Goal: Task Accomplishment & Management: Complete application form

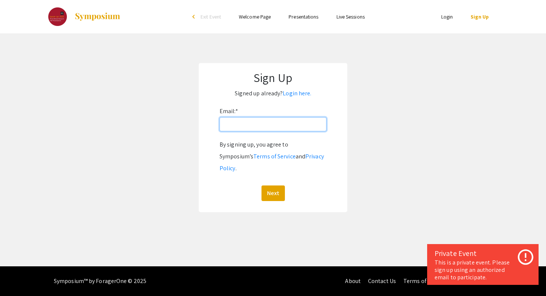
click at [297, 124] on input "Email: *" at bounding box center [272, 124] width 107 height 14
click at [301, 89] on p "Signed up already? Login here." at bounding box center [273, 94] width 134 height 12
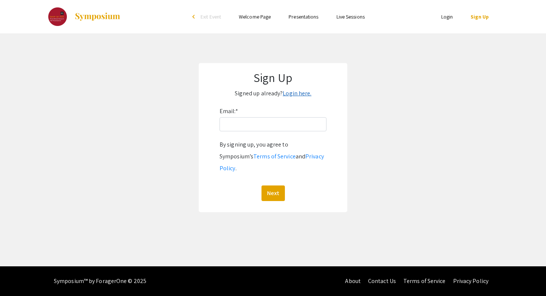
click at [301, 93] on link "Login here." at bounding box center [297, 93] width 29 height 8
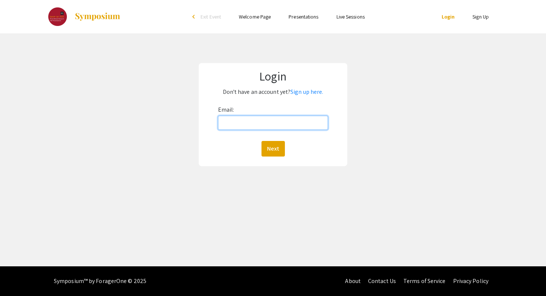
click at [271, 122] on input "Email:" at bounding box center [273, 123] width 110 height 14
type input "[EMAIL_ADDRESS][PERSON_NAME][DOMAIN_NAME]"
click at [274, 142] on button "Next" at bounding box center [272, 149] width 23 height 16
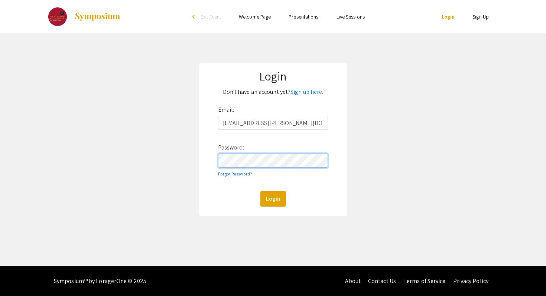
click at [260, 191] on button "Login" at bounding box center [273, 199] width 26 height 16
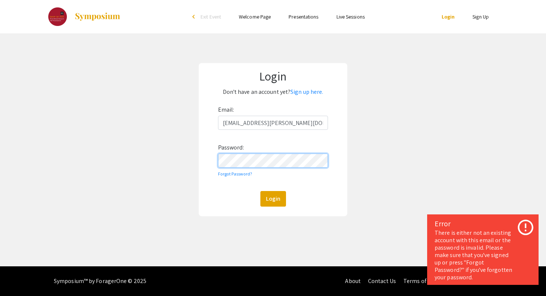
click at [193, 162] on div "Login Don't have an account yet? Sign up here. Email: [EMAIL_ADDRESS][PERSON_NA…" at bounding box center [272, 139] width 557 height 213
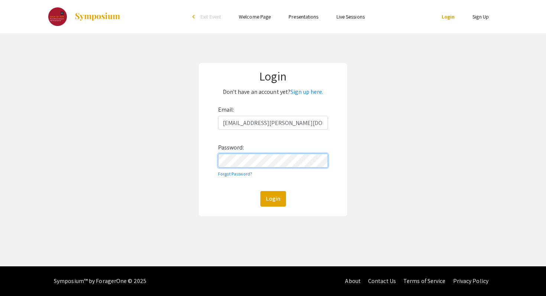
click at [260, 191] on button "Login" at bounding box center [273, 199] width 26 height 16
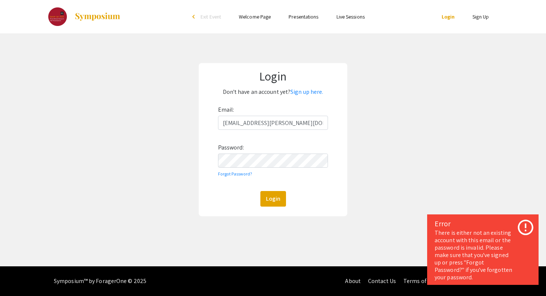
click at [310, 18] on link "Presentations" at bounding box center [303, 16] width 30 height 7
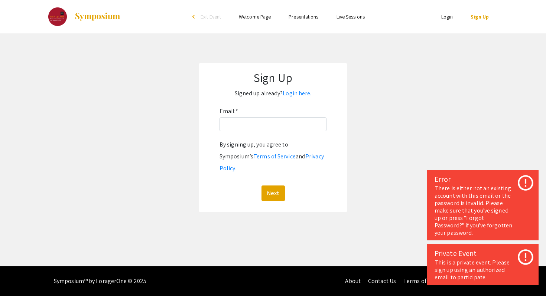
click at [292, 17] on link "Presentations" at bounding box center [303, 16] width 30 height 7
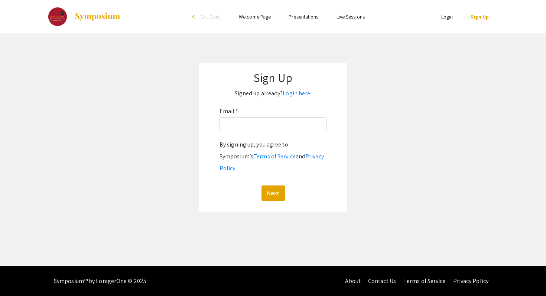
click at [203, 17] on span "Exit Event" at bounding box center [210, 16] width 20 height 7
